Goal: Task Accomplishment & Management: Manage account settings

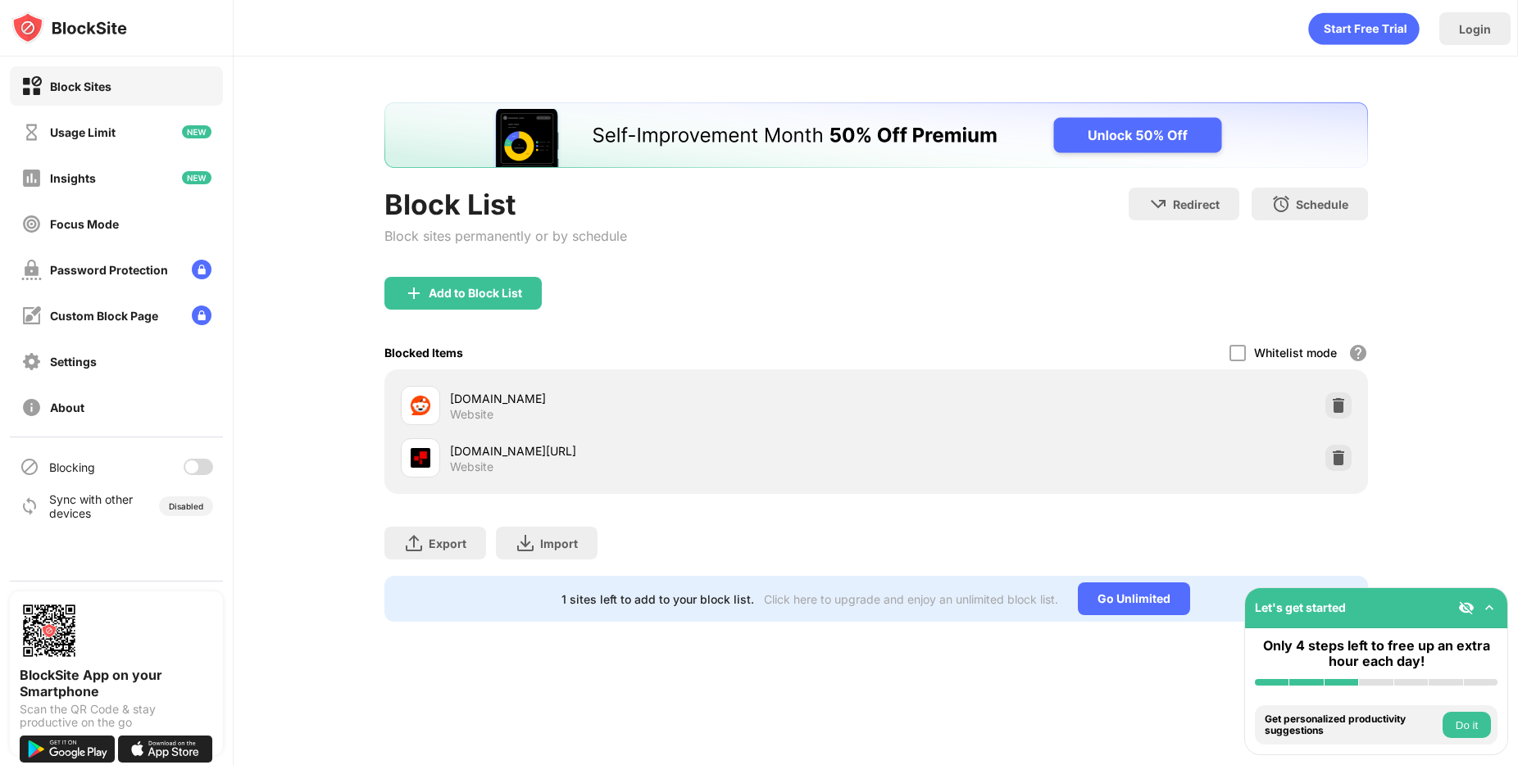
click at [193, 465] on div at bounding box center [191, 467] width 13 height 13
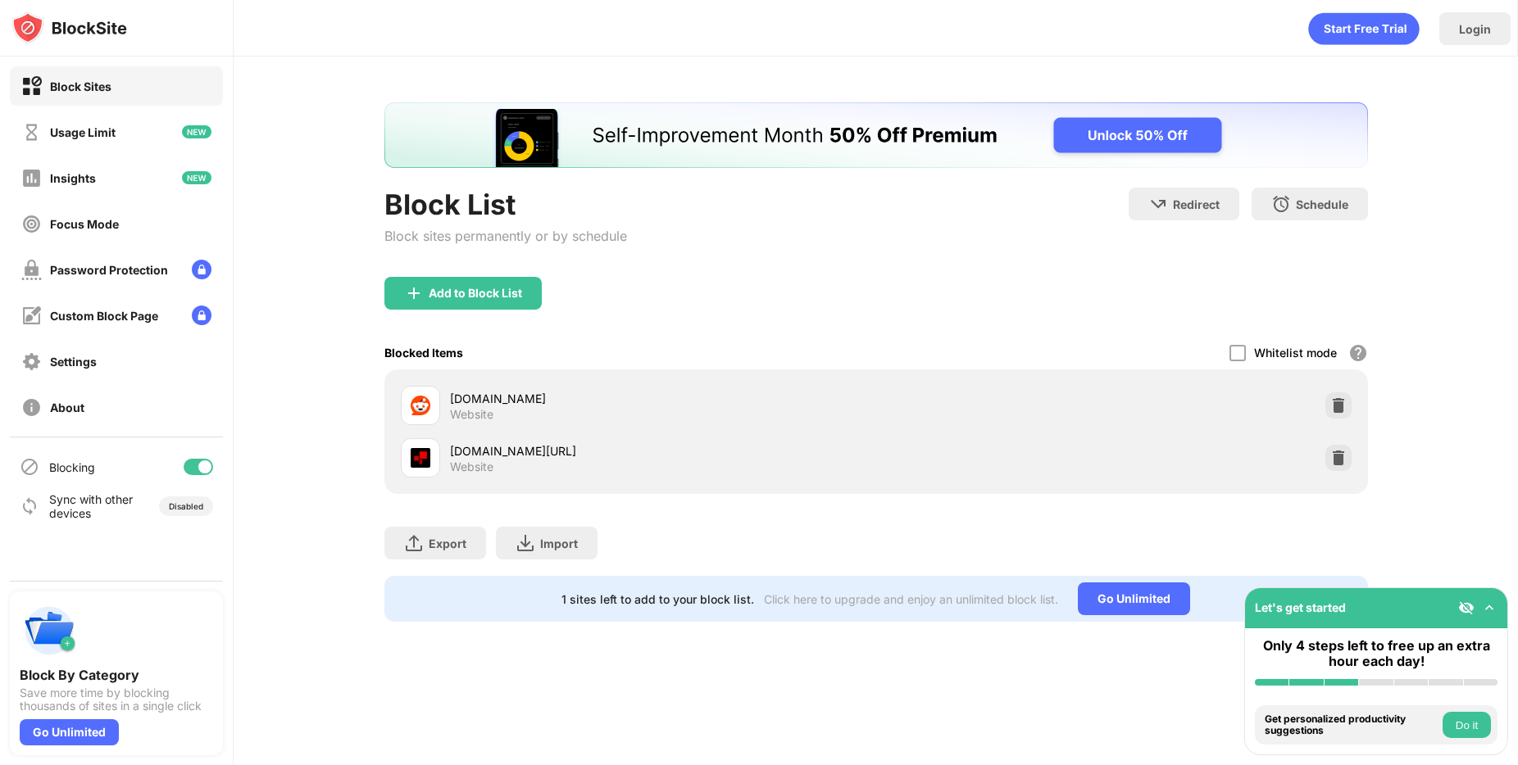
click at [202, 469] on div at bounding box center [204, 467] width 13 height 13
click at [193, 470] on div at bounding box center [191, 467] width 13 height 13
